Goal: Transaction & Acquisition: Purchase product/service

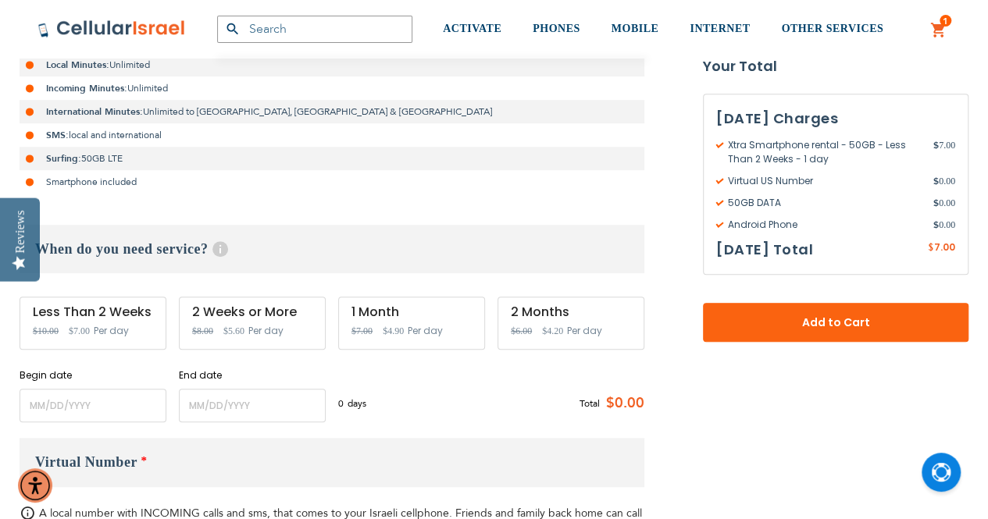
scroll to position [390, 0]
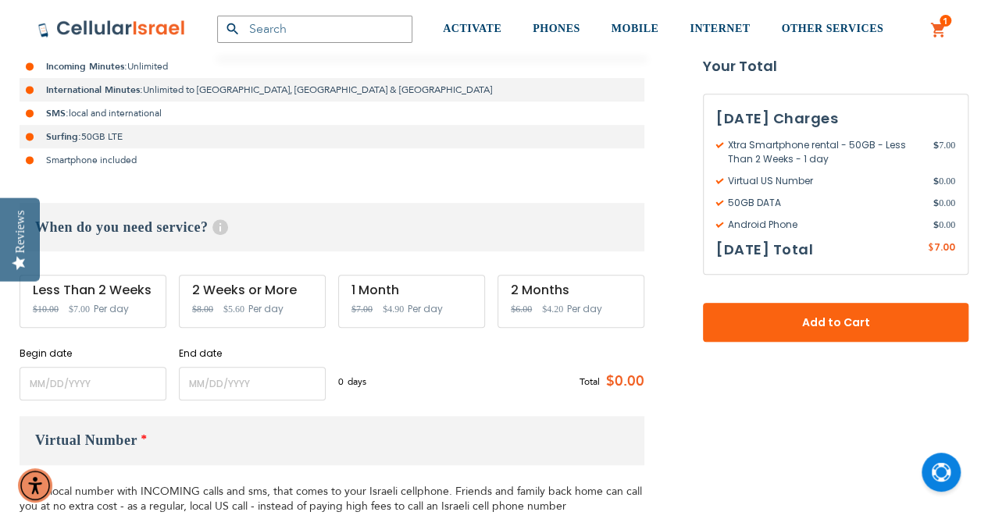
type input "[EMAIL_ADDRESS][DOMAIN_NAME]"
click at [30, 377] on input "name" at bounding box center [93, 384] width 147 height 34
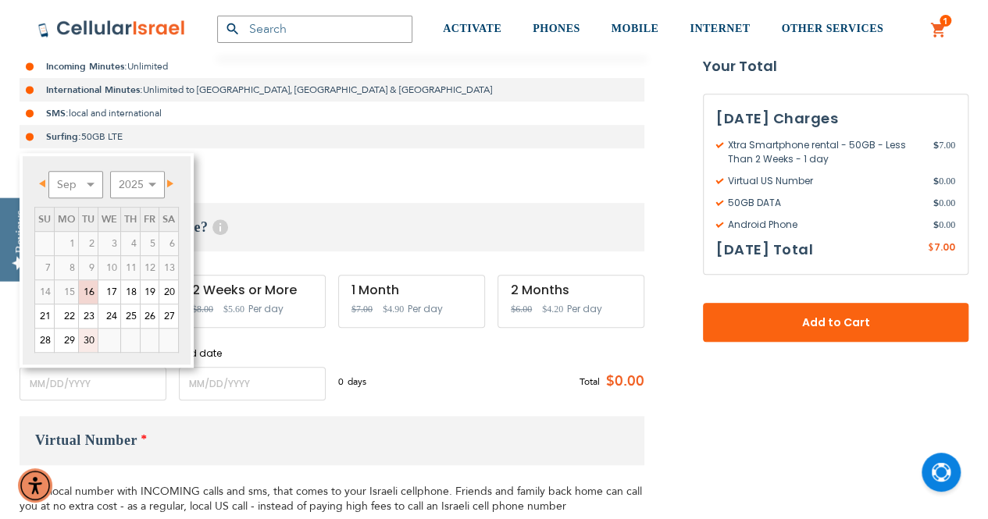
click at [83, 340] on link "30" at bounding box center [88, 340] width 19 height 23
type input "[DATE]"
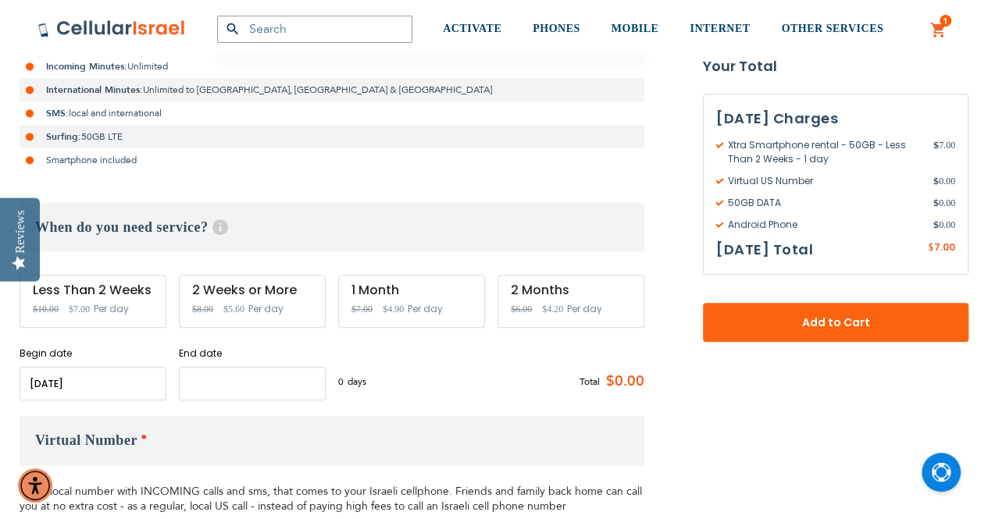
click at [209, 379] on input "name" at bounding box center [252, 384] width 147 height 34
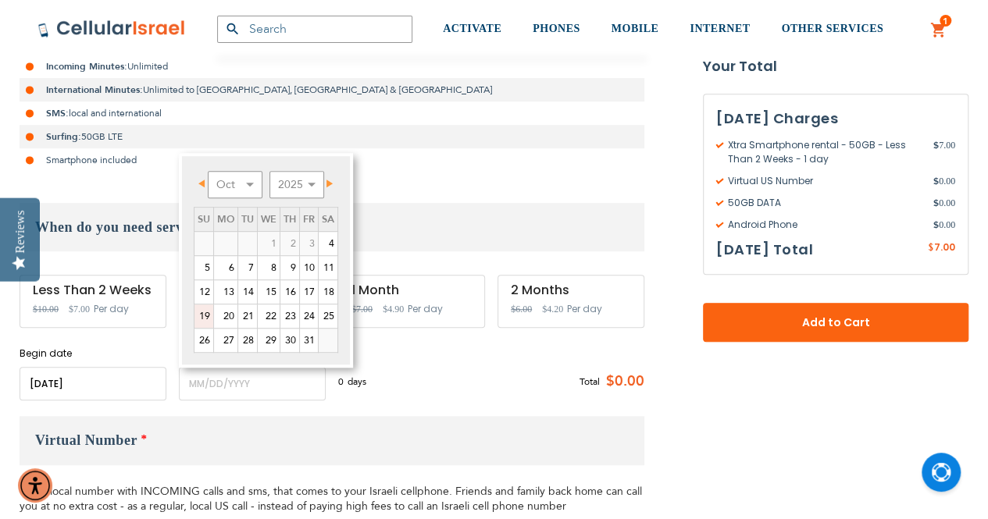
click at [205, 313] on link "19" at bounding box center [203, 315] width 19 height 23
type input "[DATE]"
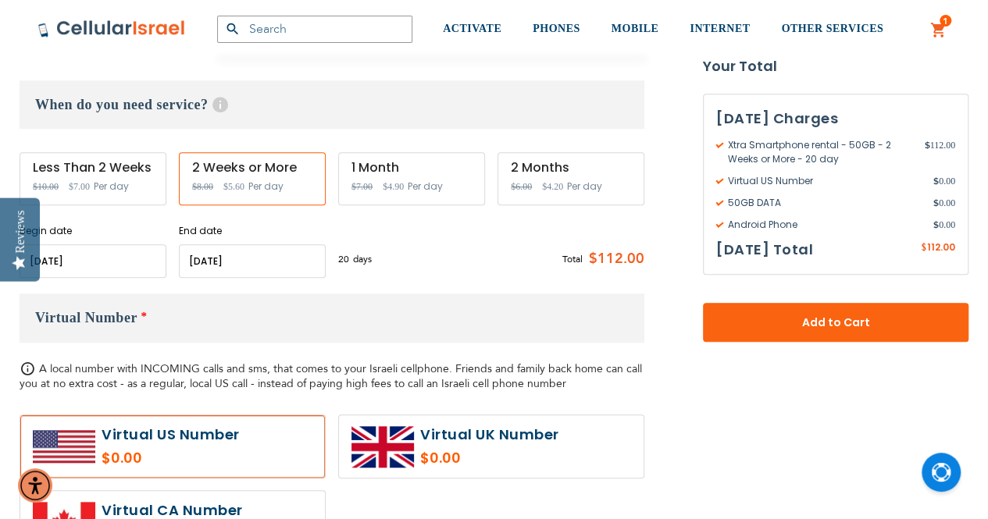
scroll to position [547, 0]
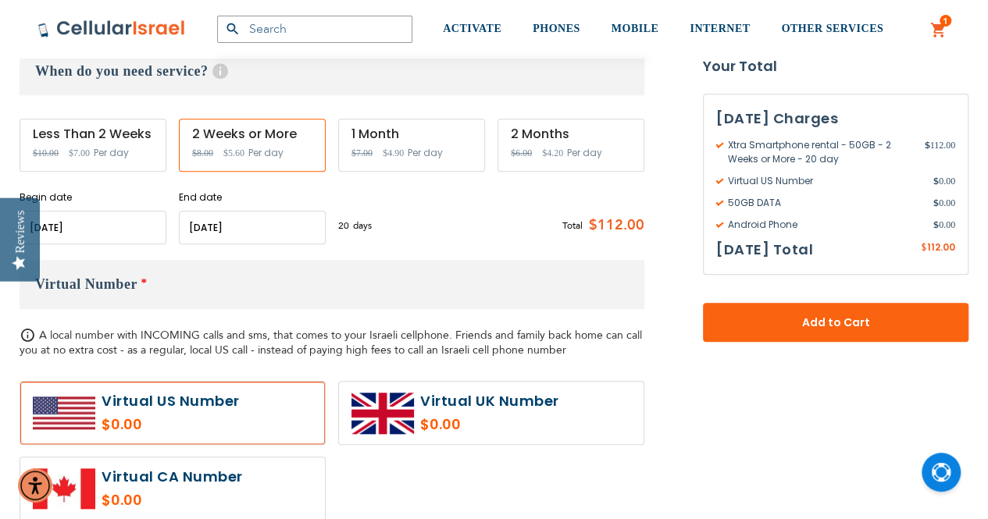
click at [158, 404] on label at bounding box center [172, 413] width 304 height 62
click at [162, 407] on label at bounding box center [172, 413] width 304 height 62
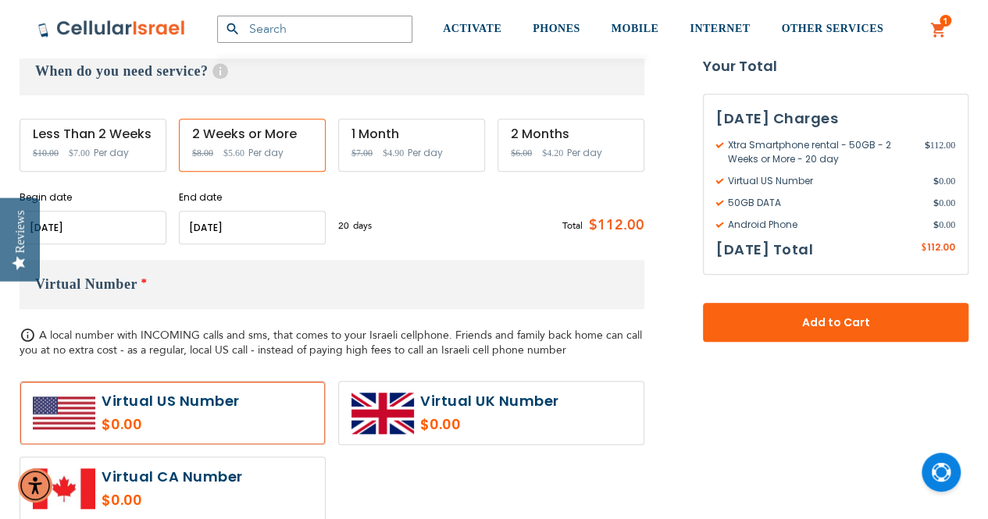
radio input "true"
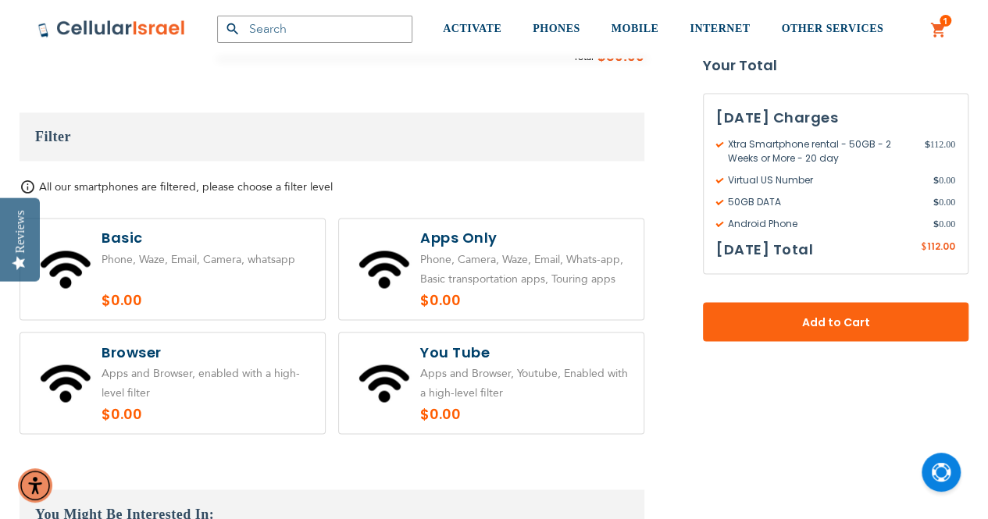
scroll to position [1249, 0]
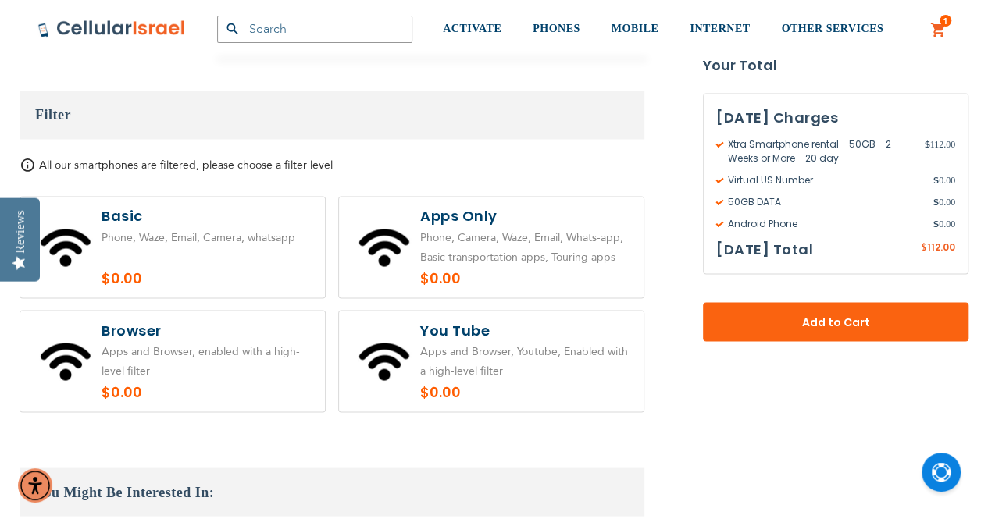
click at [453, 253] on label at bounding box center [491, 247] width 304 height 101
radio input "true"
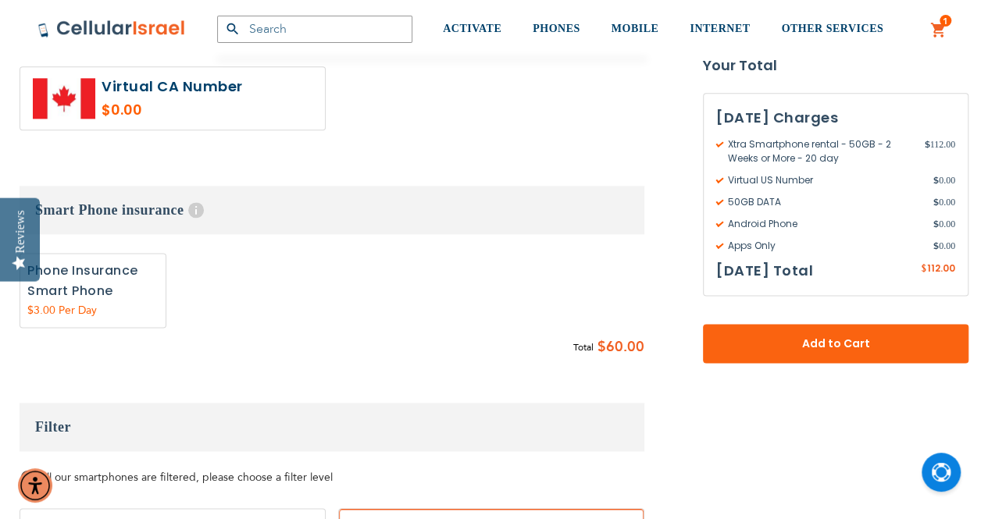
scroll to position [781, 0]
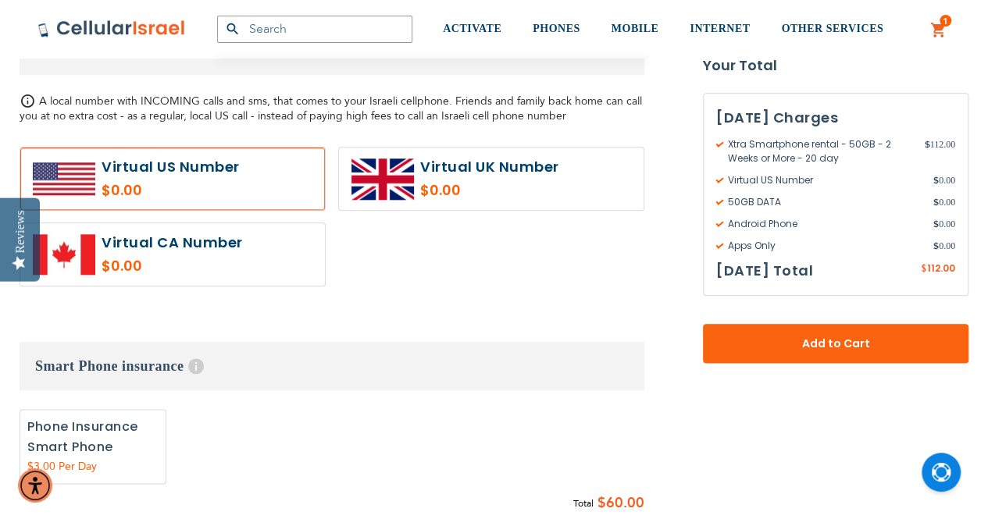
click at [139, 178] on label at bounding box center [172, 179] width 304 height 62
click at [77, 175] on label at bounding box center [172, 179] width 304 height 62
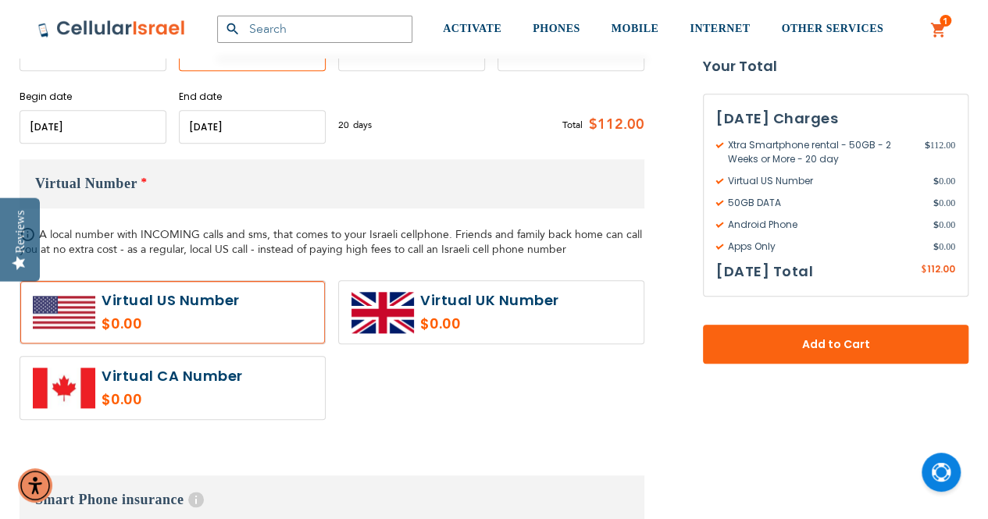
scroll to position [625, 0]
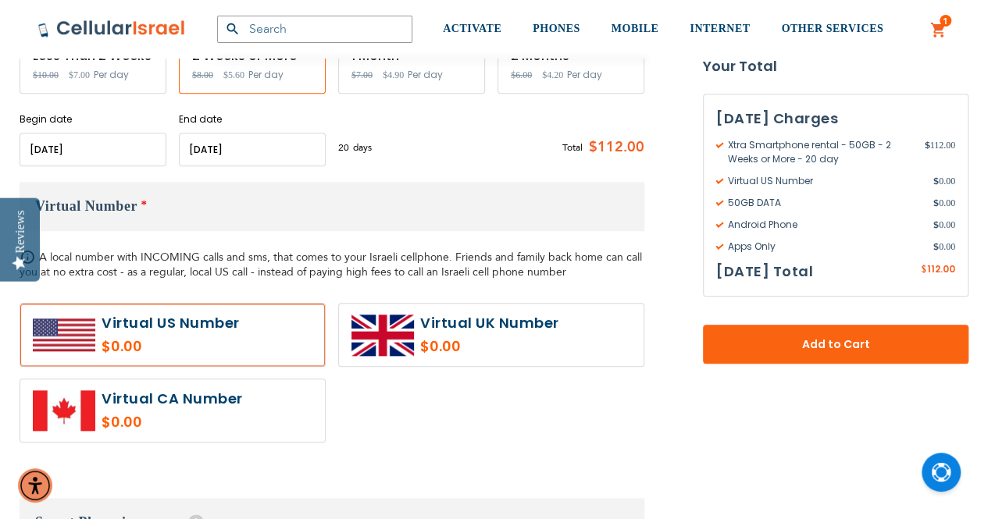
click at [173, 321] on label at bounding box center [172, 335] width 304 height 62
click at [72, 326] on label at bounding box center [172, 335] width 304 height 62
click at [136, 313] on label at bounding box center [172, 335] width 304 height 62
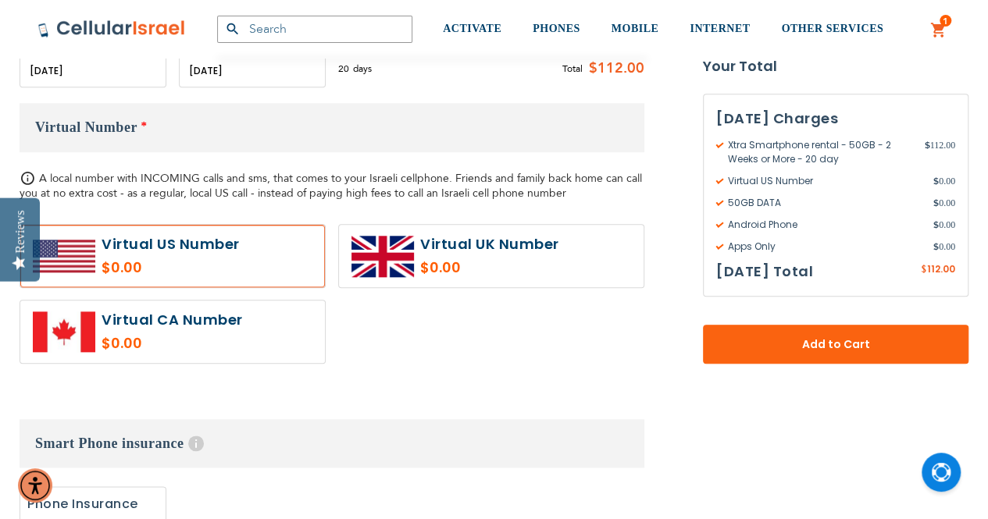
scroll to position [703, 0]
click at [150, 264] on label at bounding box center [172, 257] width 304 height 62
radio input "true"
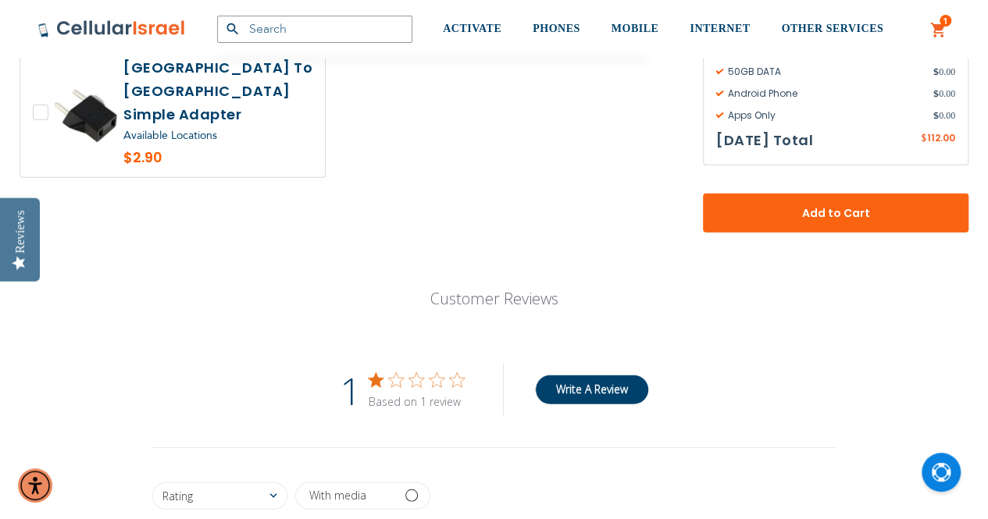
scroll to position [1483, 0]
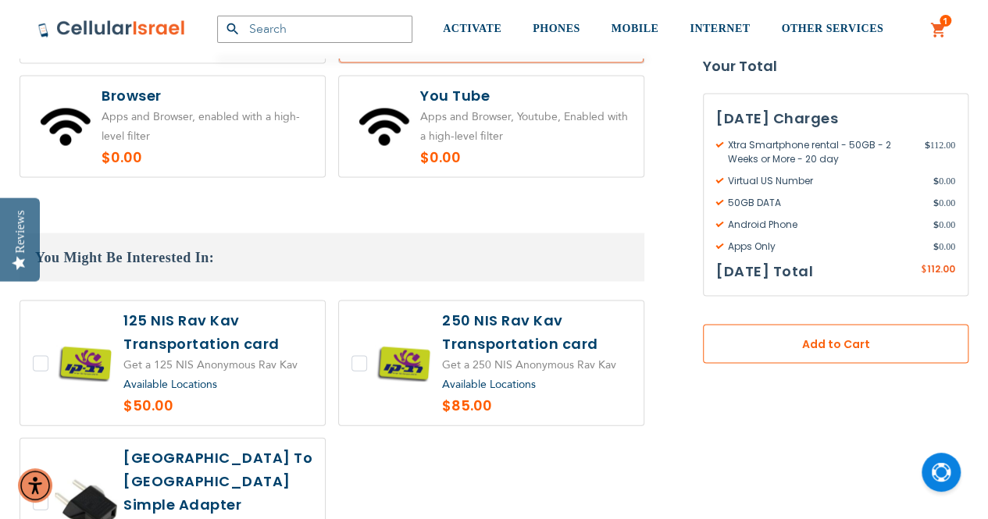
click at [765, 345] on span "Add to Cart" at bounding box center [835, 344] width 162 height 16
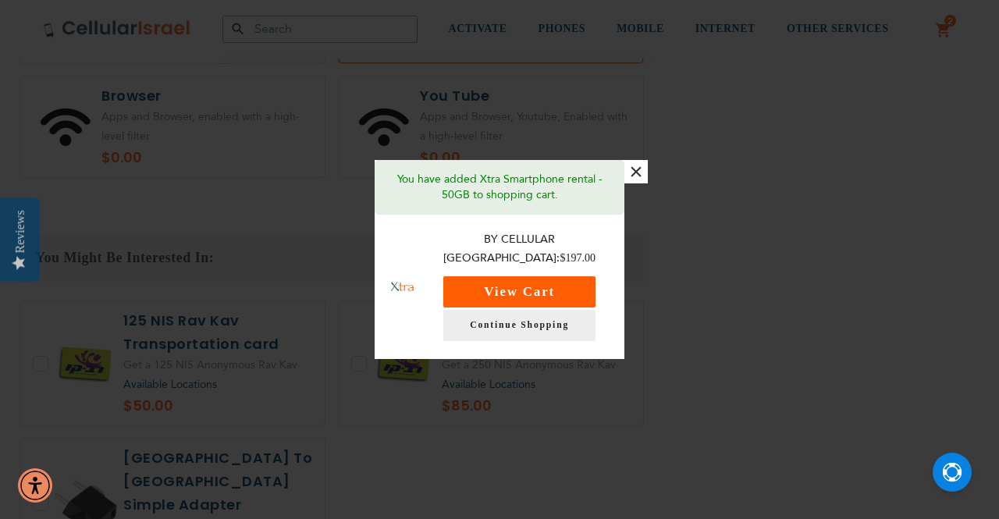
click at [528, 276] on button "View Cart" at bounding box center [519, 291] width 152 height 31
